Goal: Task Accomplishment & Management: Complete application form

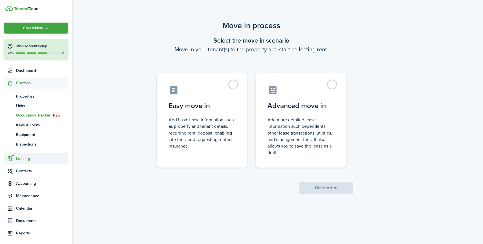
click at [29, 156] on span "Leasing" at bounding box center [42, 159] width 52 height 6
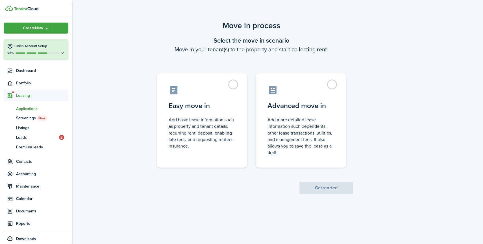
click at [35, 109] on span "Applications" at bounding box center [42, 109] width 52 height 6
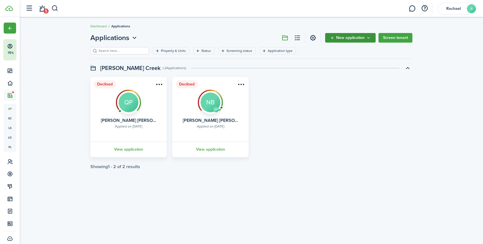
click at [372, 37] on button "New application" at bounding box center [350, 38] width 51 height 10
click at [351, 62] on button "Invite to apply" at bounding box center [350, 60] width 49 height 10
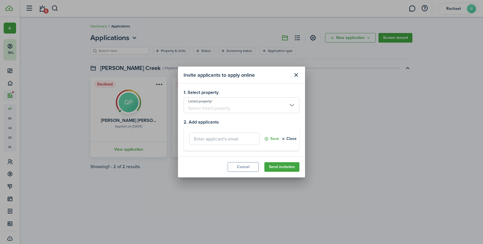
click at [228, 141] on input "text" at bounding box center [224, 139] width 71 height 12
click at [236, 108] on input "Listed property" at bounding box center [242, 105] width 116 height 16
type input "[EMAIL_ADDRESS][DOMAIN_NAME]"
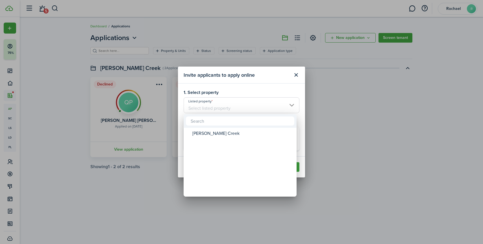
scroll to position [0, 0]
click at [222, 135] on div "[PERSON_NAME] Creek" at bounding box center [242, 134] width 100 height 10
type input "[PERSON_NAME] Creek"
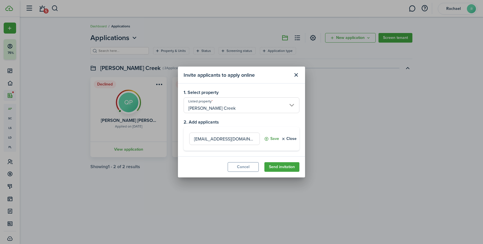
click at [269, 139] on button "Save" at bounding box center [271, 139] width 15 height 12
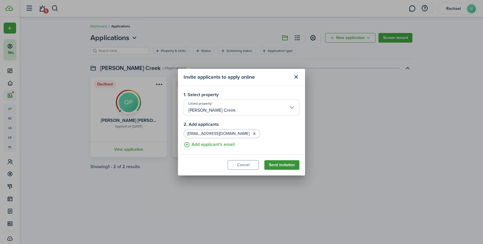
click at [278, 167] on button "Send invitation" at bounding box center [281, 165] width 35 height 10
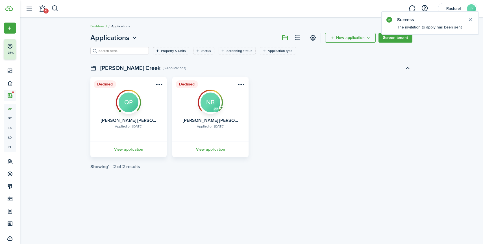
click at [97, 21] on breadcrumb "Dashboard Applications" at bounding box center [251, 23] width 322 height 13
click at [97, 23] on ul "Dashboard Applications" at bounding box center [110, 26] width 40 height 7
click at [97, 25] on link "Dashboard" at bounding box center [98, 26] width 16 height 5
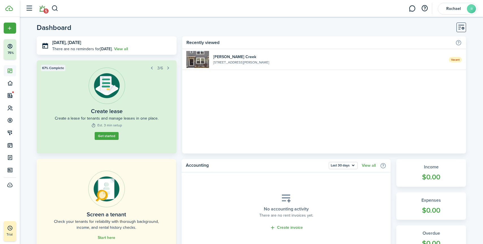
click at [40, 14] on link "5" at bounding box center [42, 8] width 11 height 14
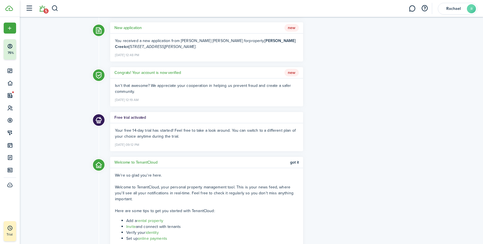
scroll to position [226, 0]
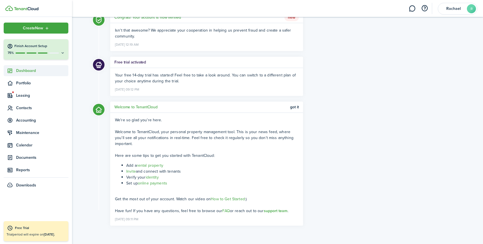
click at [22, 71] on span "Dashboard" at bounding box center [42, 71] width 52 height 6
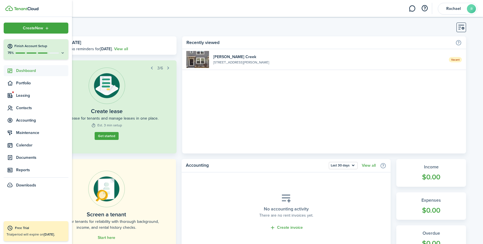
click at [41, 90] on ul "Create New Finish Account Setup 75% Dashboard Portfolio Leasing Contacts Accoun…" at bounding box center [36, 107] width 65 height 168
click at [40, 94] on span "Leasing" at bounding box center [42, 96] width 52 height 6
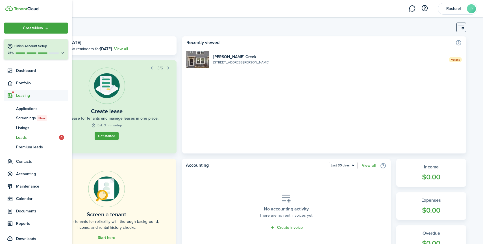
click at [45, 141] on link "ld Leads 4" at bounding box center [36, 138] width 65 height 10
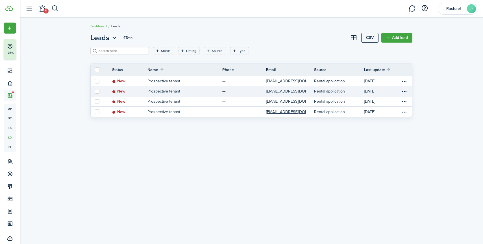
click at [164, 91] on p "Prospective tenant" at bounding box center [163, 91] width 33 height 6
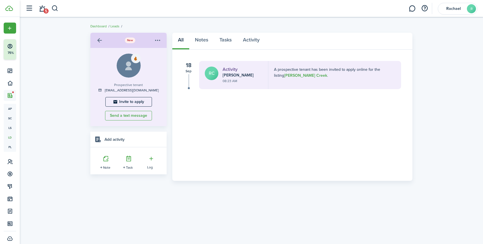
click at [100, 40] on link at bounding box center [100, 41] width 10 height 10
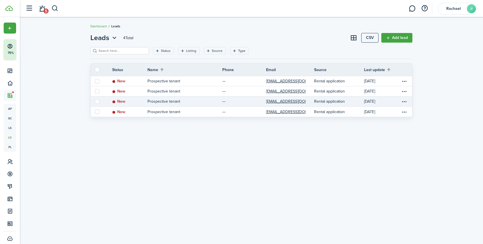
click at [166, 105] on link "Prospective tenant" at bounding box center [184, 102] width 75 height 10
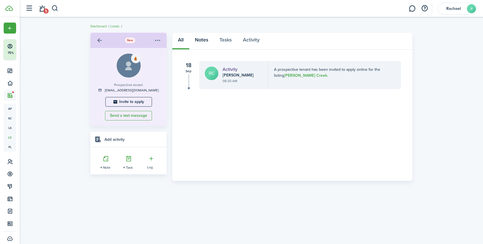
click at [206, 42] on link "Notes" at bounding box center [201, 41] width 25 height 17
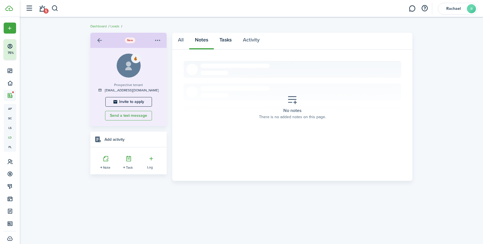
click at [224, 40] on link "Tasks" at bounding box center [225, 41] width 23 height 17
click at [249, 43] on link "Activity" at bounding box center [251, 41] width 28 height 17
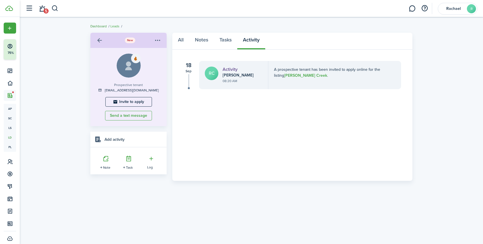
click at [99, 26] on link "Dashboard" at bounding box center [98, 26] width 16 height 5
